Goal: Navigation & Orientation: Find specific page/section

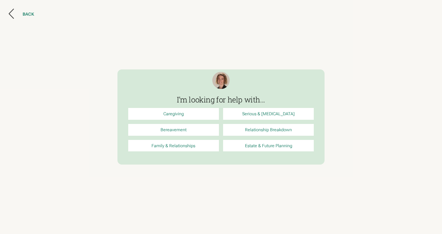
click at [25, 15] on div "BACK" at bounding box center [28, 14] width 11 height 6
click at [13, 13] on icon at bounding box center [11, 14] width 5 height 10
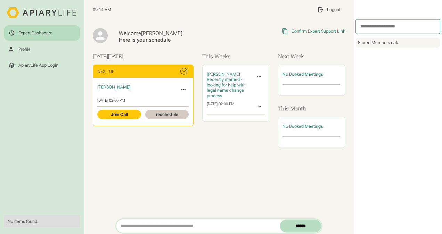
click at [49, 32] on div "Expert Dashboard" at bounding box center [35, 33] width 34 height 6
click at [43, 51] on div "Profile" at bounding box center [42, 49] width 67 height 7
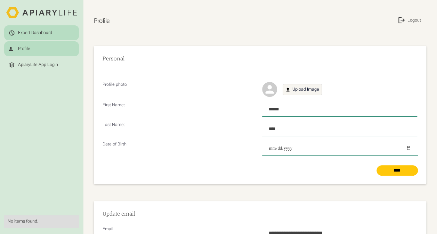
click at [56, 31] on div "Expert Dashboard" at bounding box center [42, 33] width 66 height 6
